Goal: Use online tool/utility: Utilize a website feature to perform a specific function

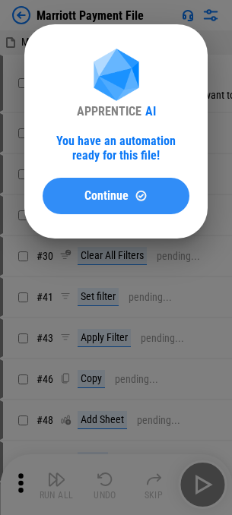
click at [104, 198] on span "Continue" at bounding box center [106, 196] width 44 height 12
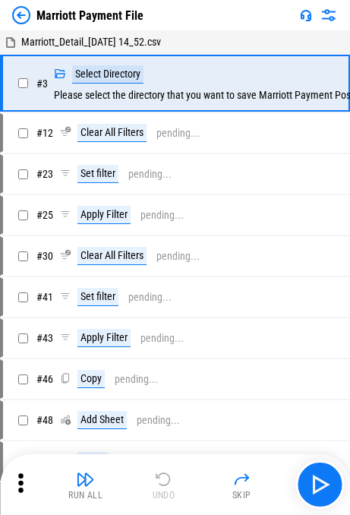
click at [27, 16] on img at bounding box center [21, 15] width 18 height 18
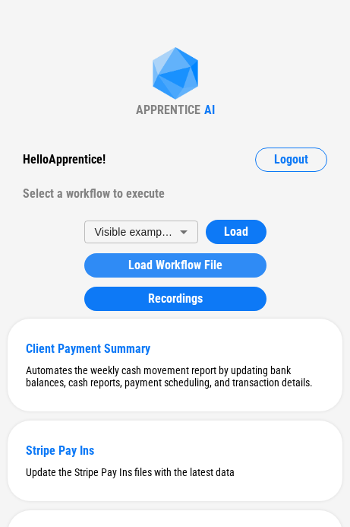
click at [134, 261] on span "Load Workflow File" at bounding box center [175, 265] width 94 height 12
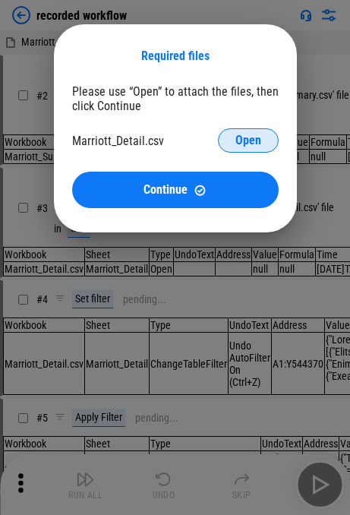
click at [242, 141] on span "Open" at bounding box center [249, 140] width 26 height 12
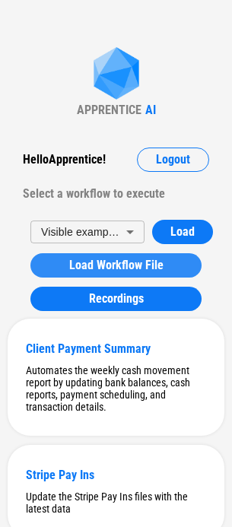
click at [71, 264] on span "Load Workflow File" at bounding box center [116, 265] width 94 height 12
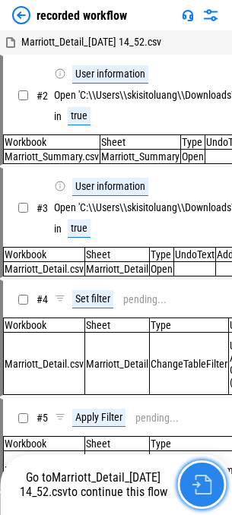
click at [205, 488] on img "button" at bounding box center [201, 485] width 20 height 20
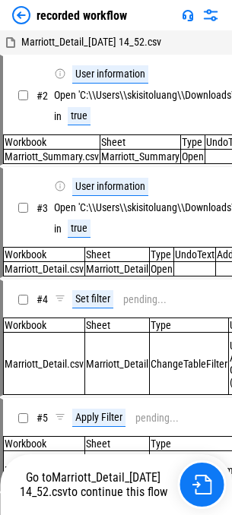
click at [25, 13] on img at bounding box center [21, 15] width 18 height 18
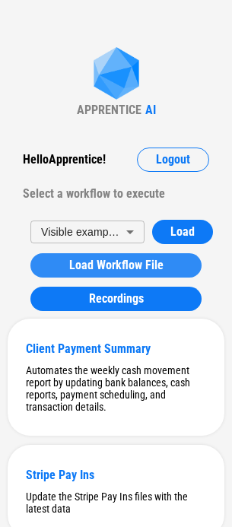
click at [100, 267] on span "Load Workflow File" at bounding box center [116, 265] width 94 height 12
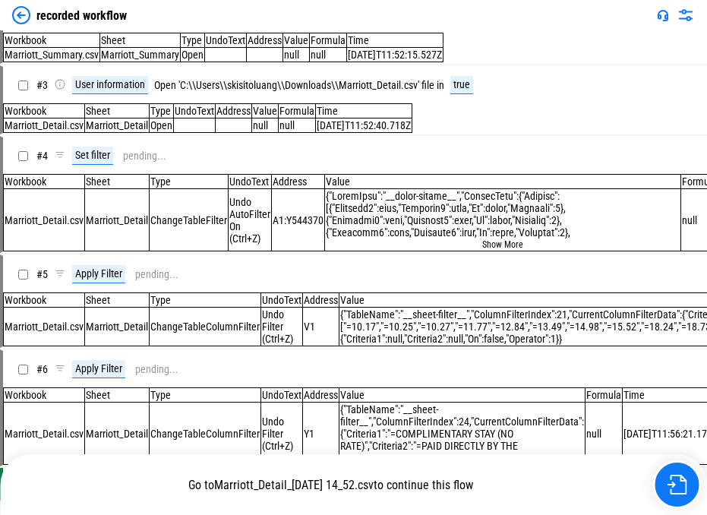
scroll to position [87, 0]
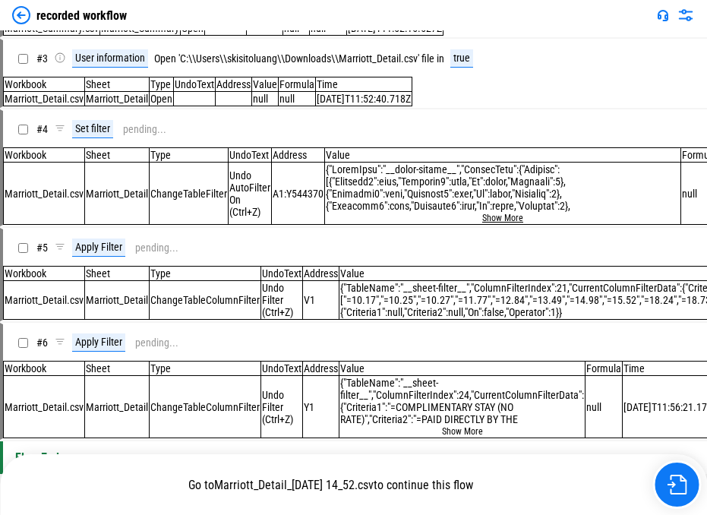
click at [242, 223] on button "Show More" at bounding box center [502, 218] width 41 height 11
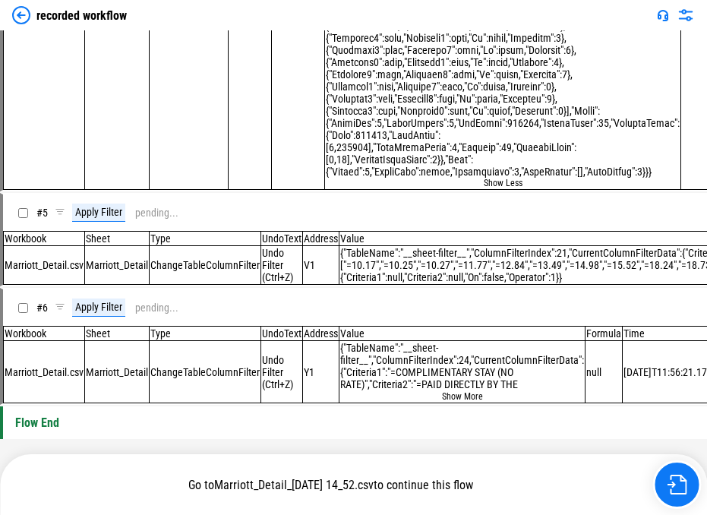
scroll to position [480, 0]
drag, startPoint x: 424, startPoint y: 382, endPoint x: 523, endPoint y: 388, distance: 98.9
click at [242, 388] on div "{"TableName":"__sheet-filter__","ColumnFilterIndex":24,"CurrentColumnFilterData…" at bounding box center [462, 366] width 244 height 49
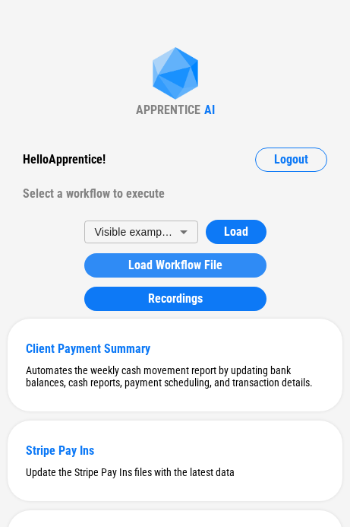
click at [163, 259] on span "Load Workflow File" at bounding box center [175, 265] width 94 height 12
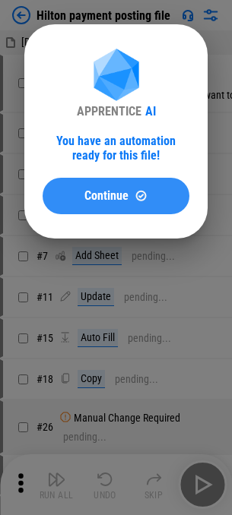
click at [87, 195] on span "Continue" at bounding box center [106, 196] width 44 height 12
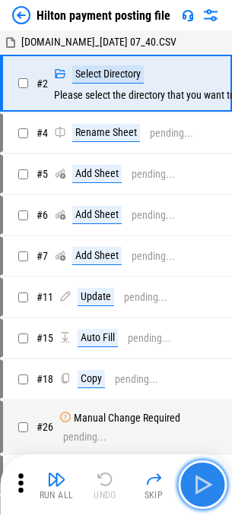
click at [206, 496] on img "button" at bounding box center [202, 485] width 24 height 24
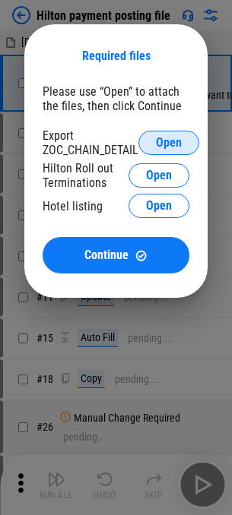
click at [157, 144] on button "Open" at bounding box center [168, 143] width 61 height 24
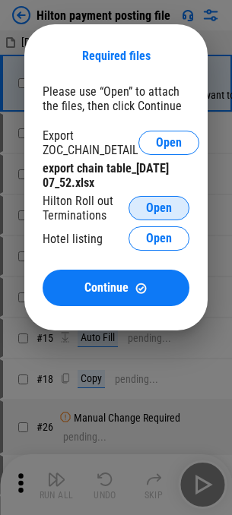
click at [157, 210] on span "Open" at bounding box center [159, 208] width 26 height 12
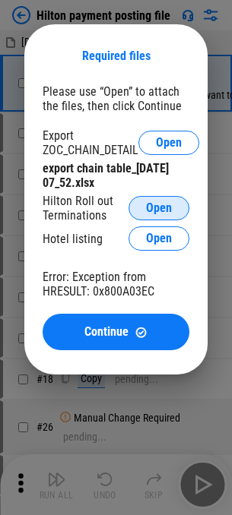
click at [160, 207] on span "Open" at bounding box center [159, 208] width 26 height 12
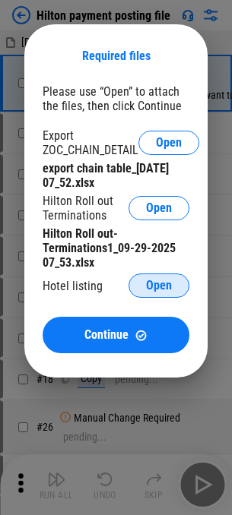
click at [160, 285] on span "Open" at bounding box center [159, 286] width 26 height 12
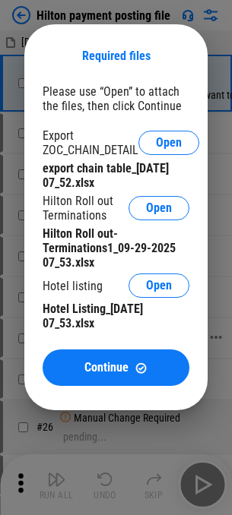
drag, startPoint x: 97, startPoint y: 355, endPoint x: 100, endPoint y: 374, distance: 19.1
click at [97, 356] on button "Continue" at bounding box center [116, 368] width 147 height 36
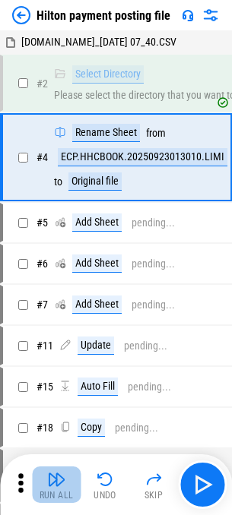
click at [55, 487] on img "button" at bounding box center [56, 479] width 18 height 18
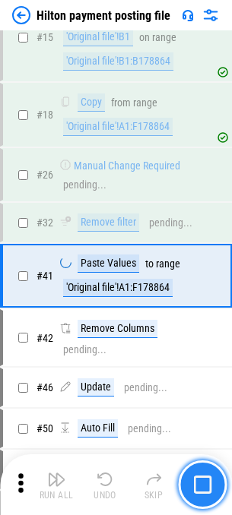
scroll to position [493, 0]
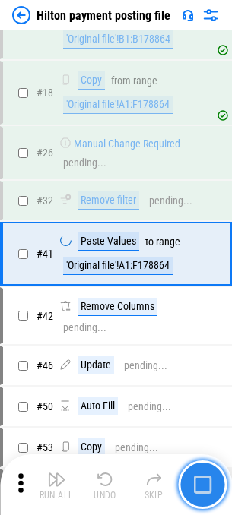
click at [199, 491] on img "button" at bounding box center [202, 485] width 18 height 18
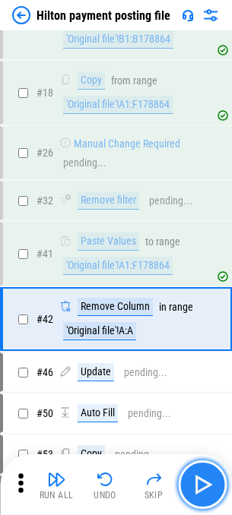
click at [204, 486] on img "button" at bounding box center [202, 485] width 24 height 24
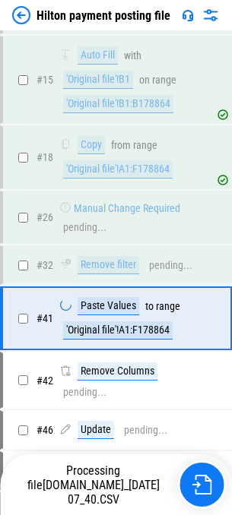
scroll to position [493, 0]
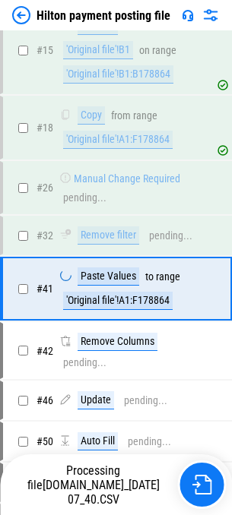
scroll to position [493, 0]
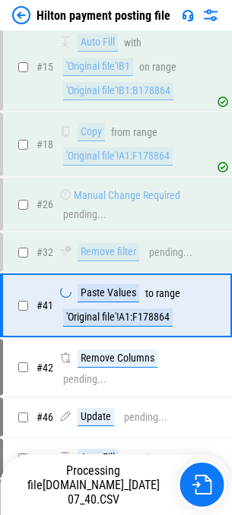
scroll to position [493, 0]
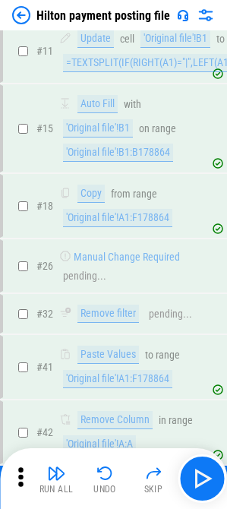
scroll to position [675, 0]
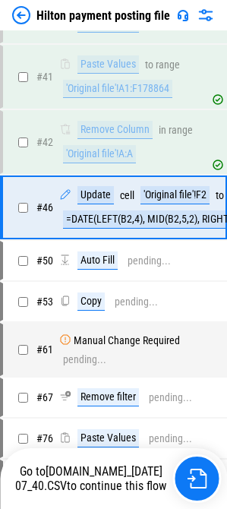
scroll to position [675, 0]
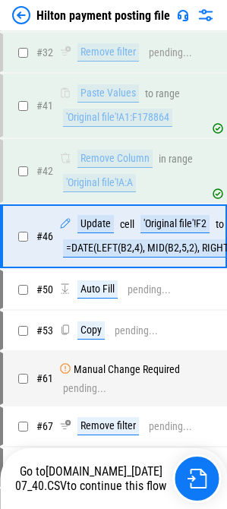
scroll to position [643, 0]
